Goal: Task Accomplishment & Management: Manage account settings

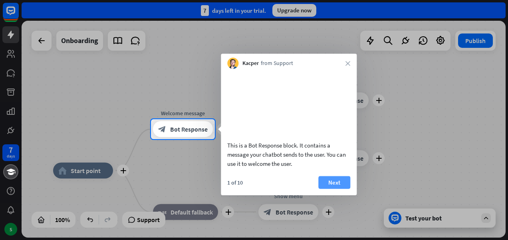
click at [339, 189] on button "Next" at bounding box center [334, 182] width 32 height 13
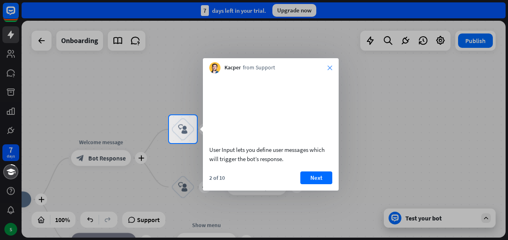
click at [329, 66] on icon "close" at bounding box center [330, 68] width 5 height 5
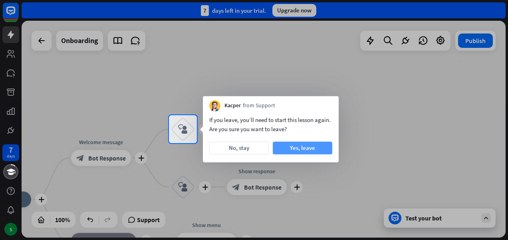
click at [310, 148] on button "Yes, leave" at bounding box center [303, 148] width 60 height 13
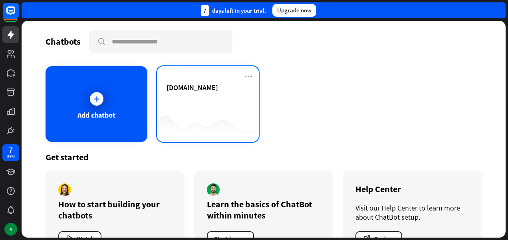
click at [194, 108] on div "[DOMAIN_NAME]" at bounding box center [208, 97] width 83 height 28
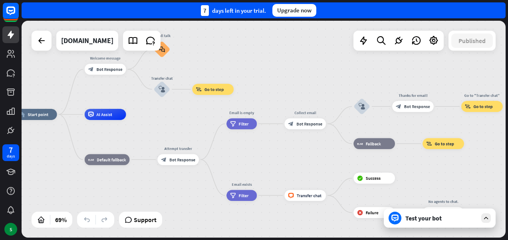
drag, startPoint x: 327, startPoint y: 166, endPoint x: 170, endPoint y: 138, distance: 159.0
click at [170, 138] on div "home_2 Start point Welcome message block_bot_response Bot Response Small talk b…" at bounding box center [183, 190] width 335 height 150
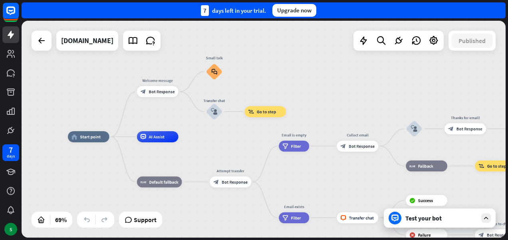
drag, startPoint x: 262, startPoint y: 167, endPoint x: 309, endPoint y: 187, distance: 51.6
click at [309, 187] on div "home_2 Start point Welcome message block_bot_response Bot Response Small talk b…" at bounding box center [235, 212] width 335 height 150
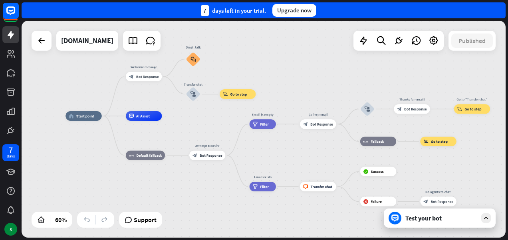
drag, startPoint x: 301, startPoint y: 182, endPoint x: 272, endPoint y: 157, distance: 38.2
click at [272, 157] on div "home_2 Start point Welcome message block_bot_response Bot Response Small talk b…" at bounding box center [212, 181] width 292 height 131
click at [128, 44] on icon at bounding box center [133, 41] width 10 height 10
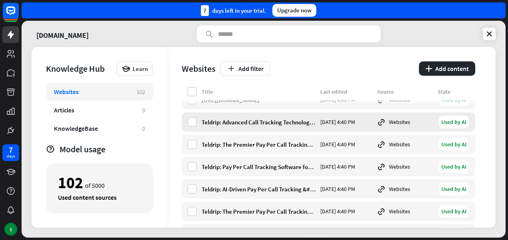
scroll to position [68, 0]
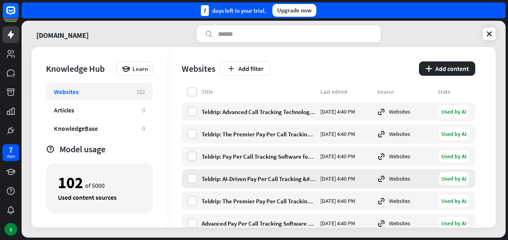
click at [395, 177] on div "Websites" at bounding box center [405, 179] width 56 height 9
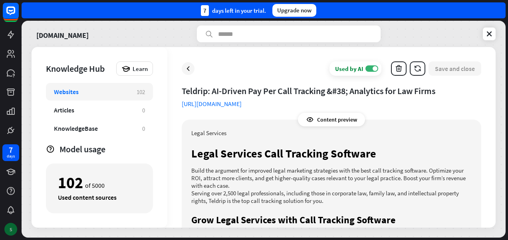
click at [11, 232] on div "S" at bounding box center [10, 229] width 13 height 13
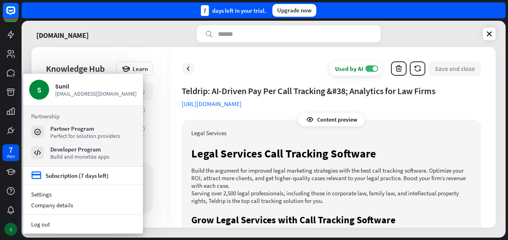
click at [11, 232] on div "S" at bounding box center [10, 229] width 13 height 13
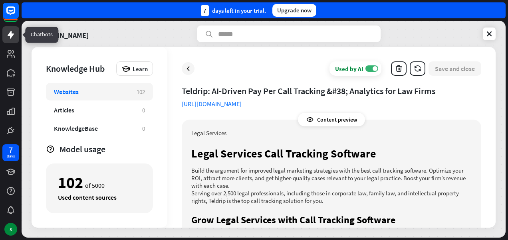
click at [12, 40] on link at bounding box center [10, 34] width 17 height 17
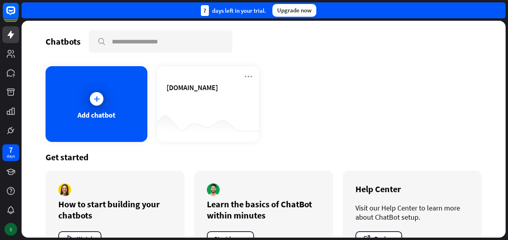
click at [9, 227] on div "S" at bounding box center [10, 229] width 13 height 13
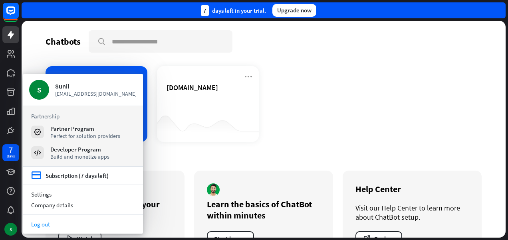
click at [53, 224] on link "Log out" at bounding box center [83, 224] width 120 height 11
